Goal: Register for event/course

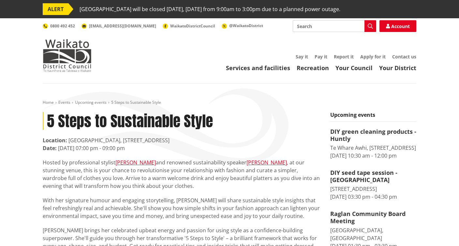
scroll to position [9, 0]
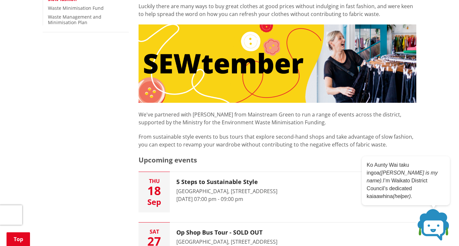
scroll to position [213, 0]
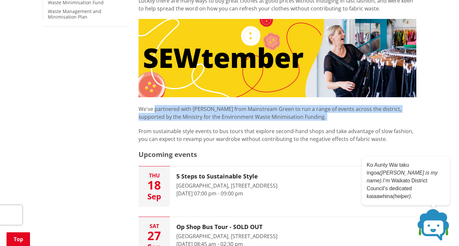
drag, startPoint x: 155, startPoint y: 110, endPoint x: 349, endPoint y: 122, distance: 194.7
click at [349, 122] on div "We've partnered with [PERSON_NAME] from Mainstream Green to run a range of even…" at bounding box center [278, 128] width 278 height 62
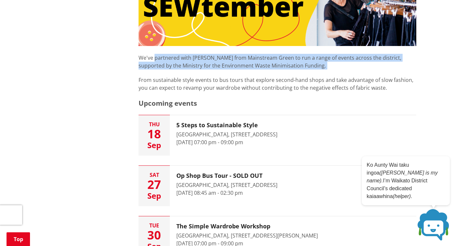
scroll to position [280, 0]
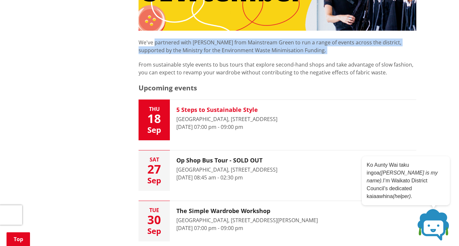
click at [237, 109] on h3 "5 Steps to Sustainable Style" at bounding box center [226, 109] width 101 height 7
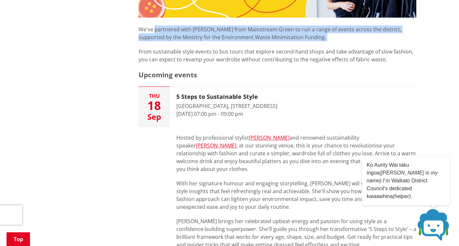
scroll to position [290, 0]
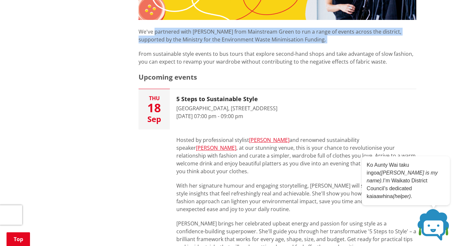
click at [174, 28] on p "We've partnered with [PERSON_NAME] from Mainstream Green to run a range of even…" at bounding box center [278, 31] width 278 height 23
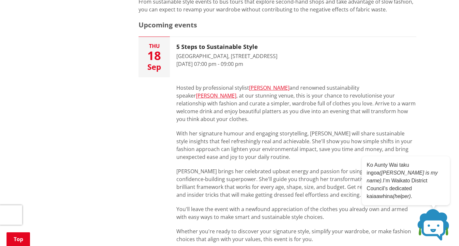
scroll to position [343, 0]
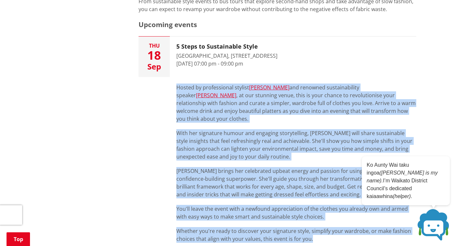
drag, startPoint x: 177, startPoint y: 88, endPoint x: 344, endPoint y: 231, distance: 219.8
click at [344, 231] on div "Hosted by professional stylist [PERSON_NAME] and renowned sustainability speake…" at bounding box center [296, 184] width 240 height 202
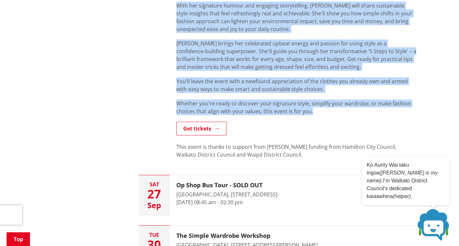
scroll to position [472, 0]
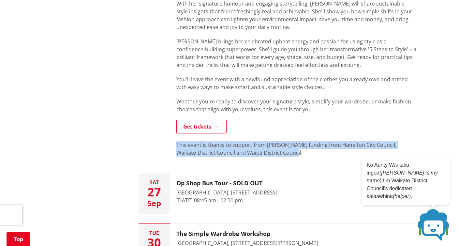
drag, startPoint x: 283, startPoint y: 146, endPoint x: 176, endPoint y: 137, distance: 107.0
click at [176, 137] on div "Hosted by professional stylist [PERSON_NAME] and renowned sustainability speake…" at bounding box center [293, 55] width 246 height 215
copy p "This event is thanks to support from [PERSON_NAME] funding from Hamilton City C…"
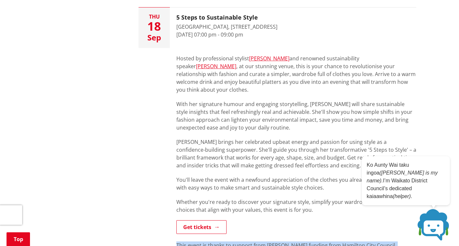
scroll to position [371, 0]
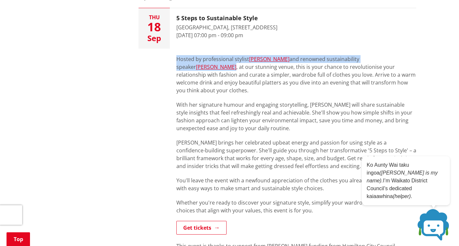
drag, startPoint x: 176, startPoint y: 58, endPoint x: 406, endPoint y: 61, distance: 230.2
click at [406, 61] on div "Hosted by professional stylist [PERSON_NAME] and renowned sustainability speake…" at bounding box center [293, 156] width 246 height 215
copy p "Hosted by professional stylist [PERSON_NAME] and renowned sustainability speake…"
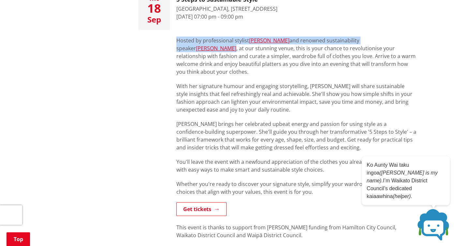
scroll to position [392, 0]
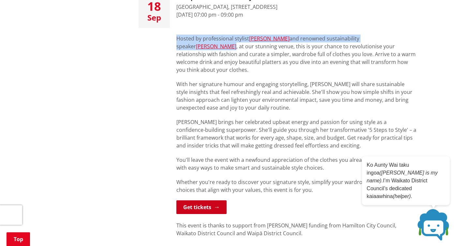
click at [196, 200] on link "Get tickets" at bounding box center [201, 207] width 50 height 14
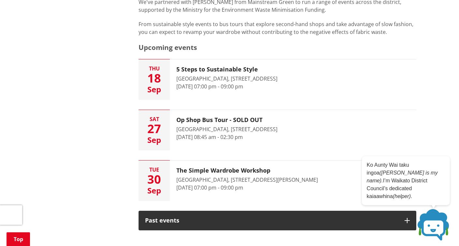
scroll to position [320, 0]
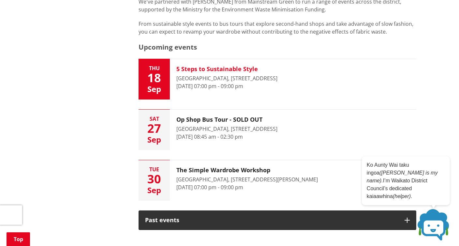
click at [199, 77] on div "[GEOGRAPHIC_DATA], [STREET_ADDRESS]" at bounding box center [226, 78] width 101 height 8
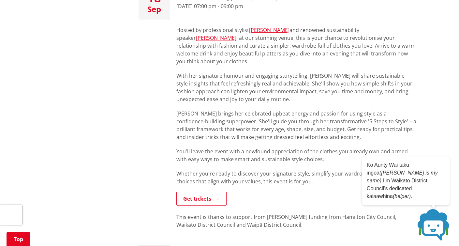
scroll to position [401, 0]
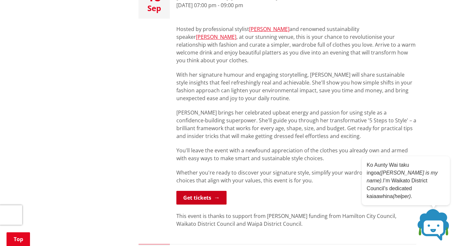
click at [205, 191] on link "Get tickets" at bounding box center [201, 198] width 50 height 14
